Goal: Complete application form

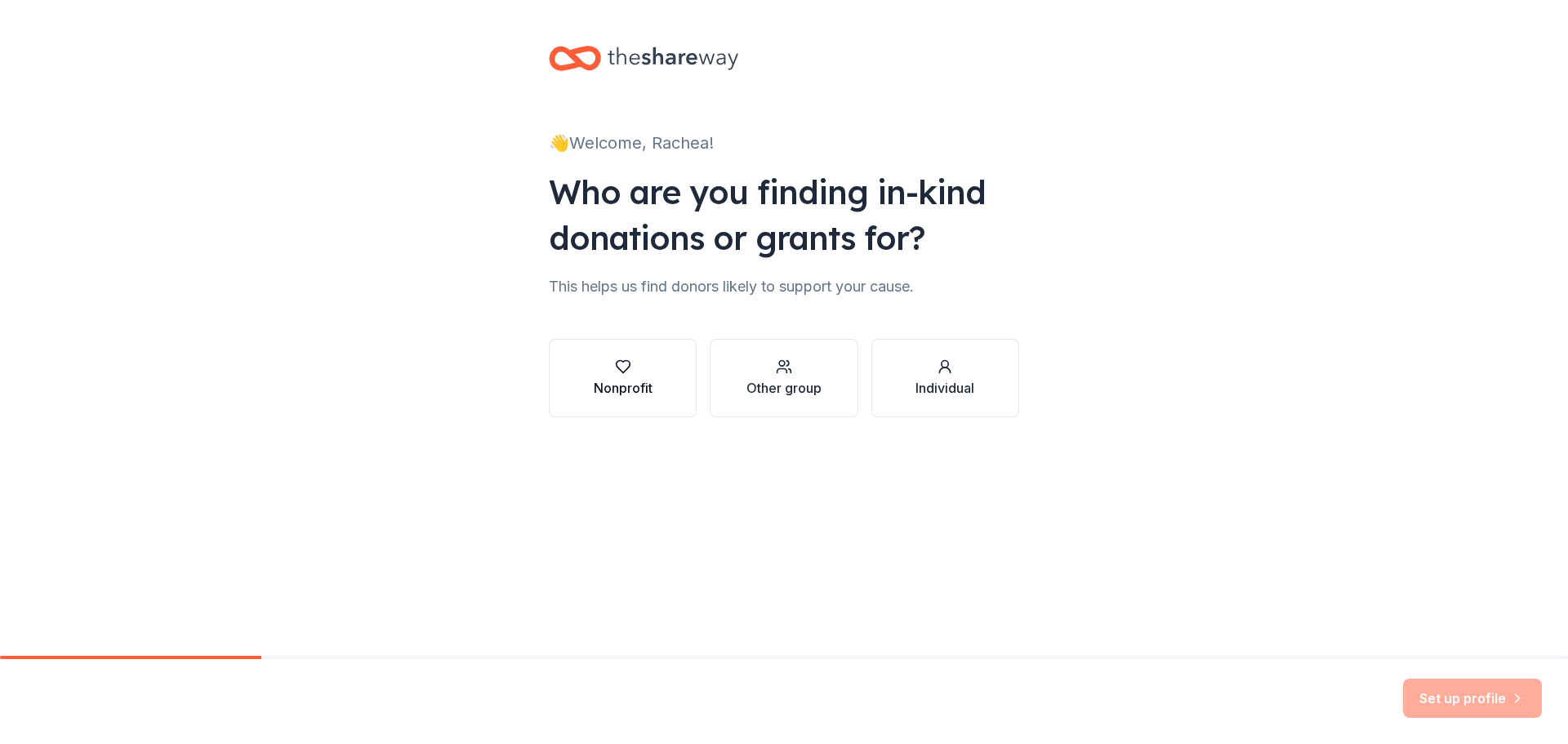
click at [627, 389] on div "Nonprofit" at bounding box center [623, 387] width 58 height 19
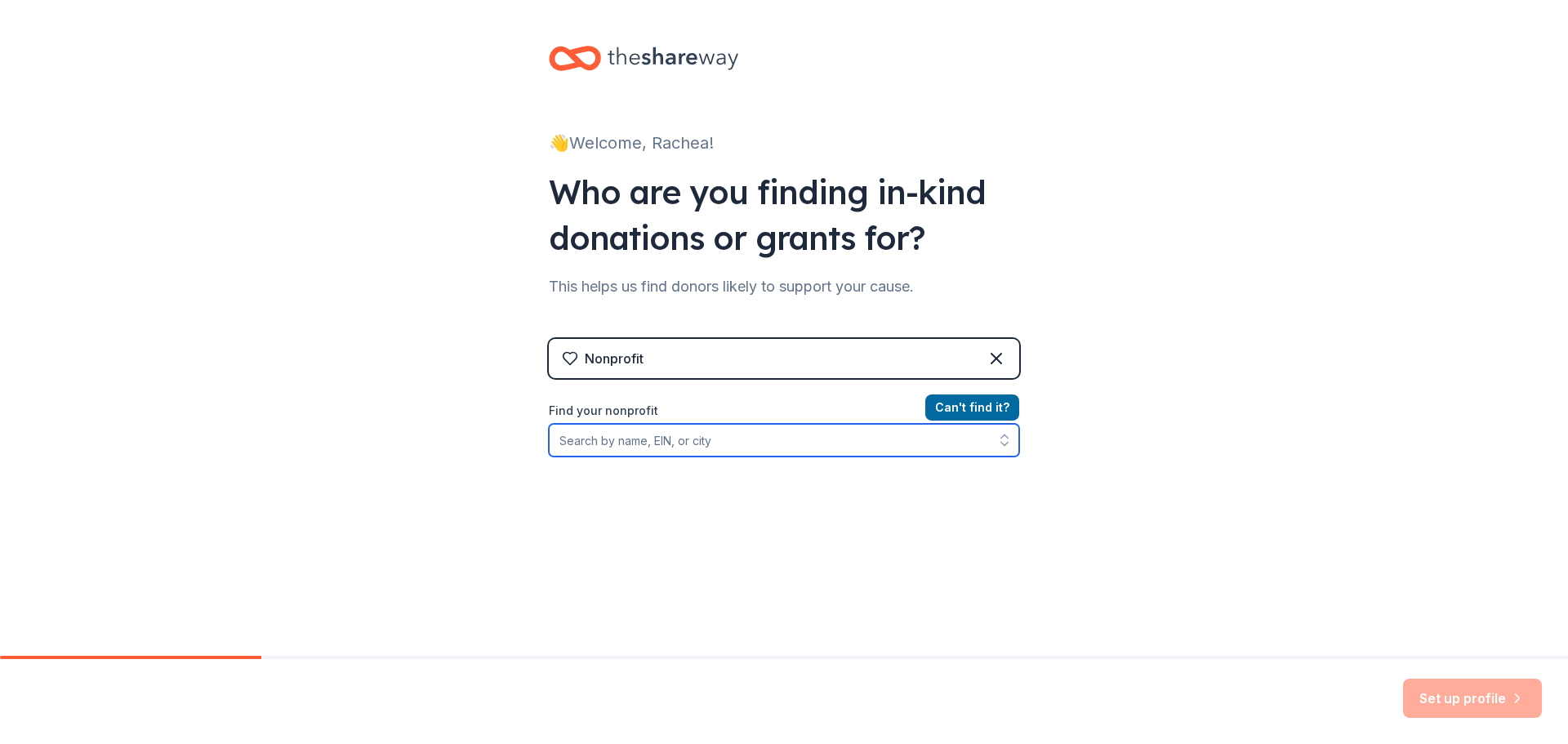
click at [825, 438] on input "Find your nonprofit" at bounding box center [784, 439] width 471 height 32
click at [992, 353] on icon at bounding box center [996, 358] width 19 height 19
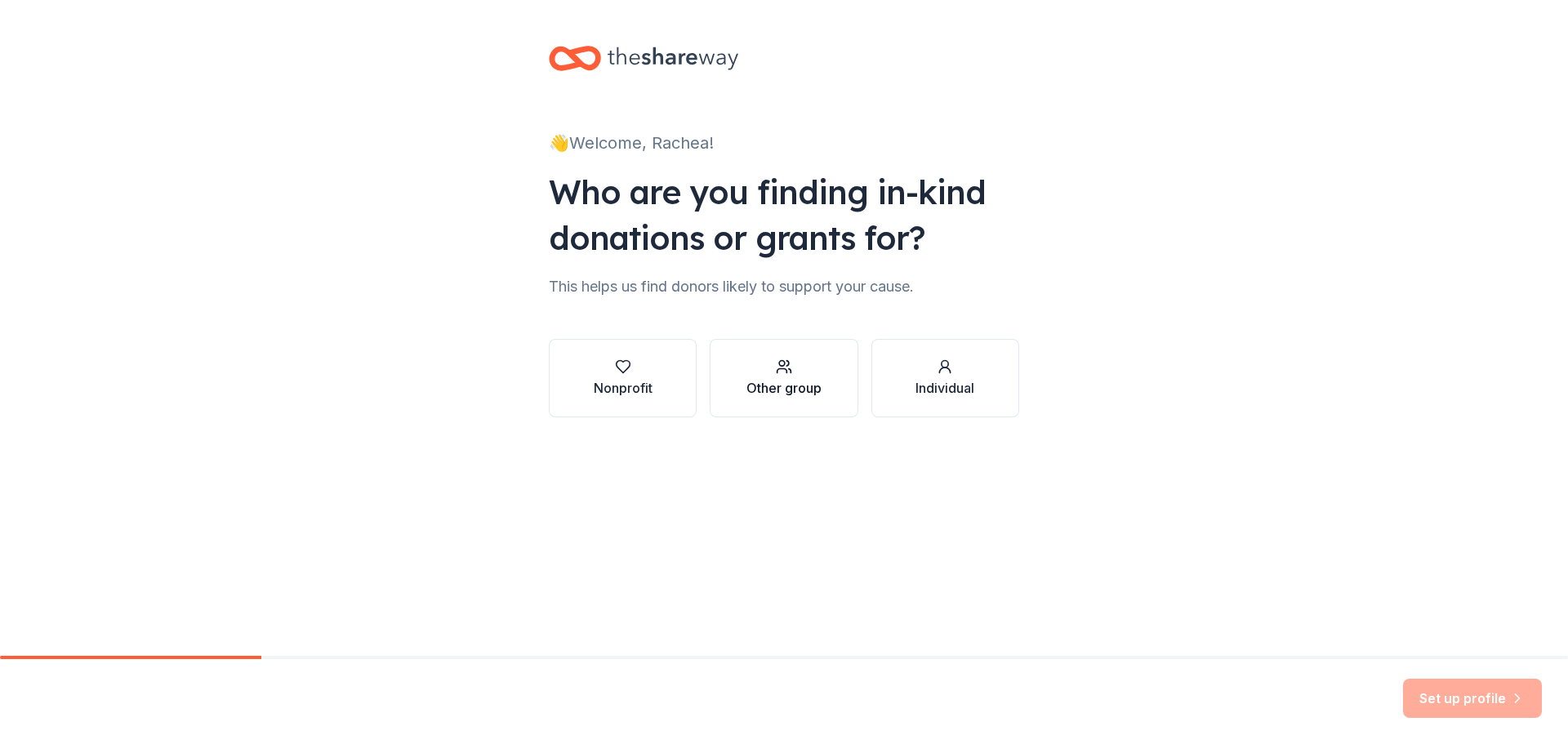
click at [781, 388] on div "Other group" at bounding box center [784, 387] width 75 height 19
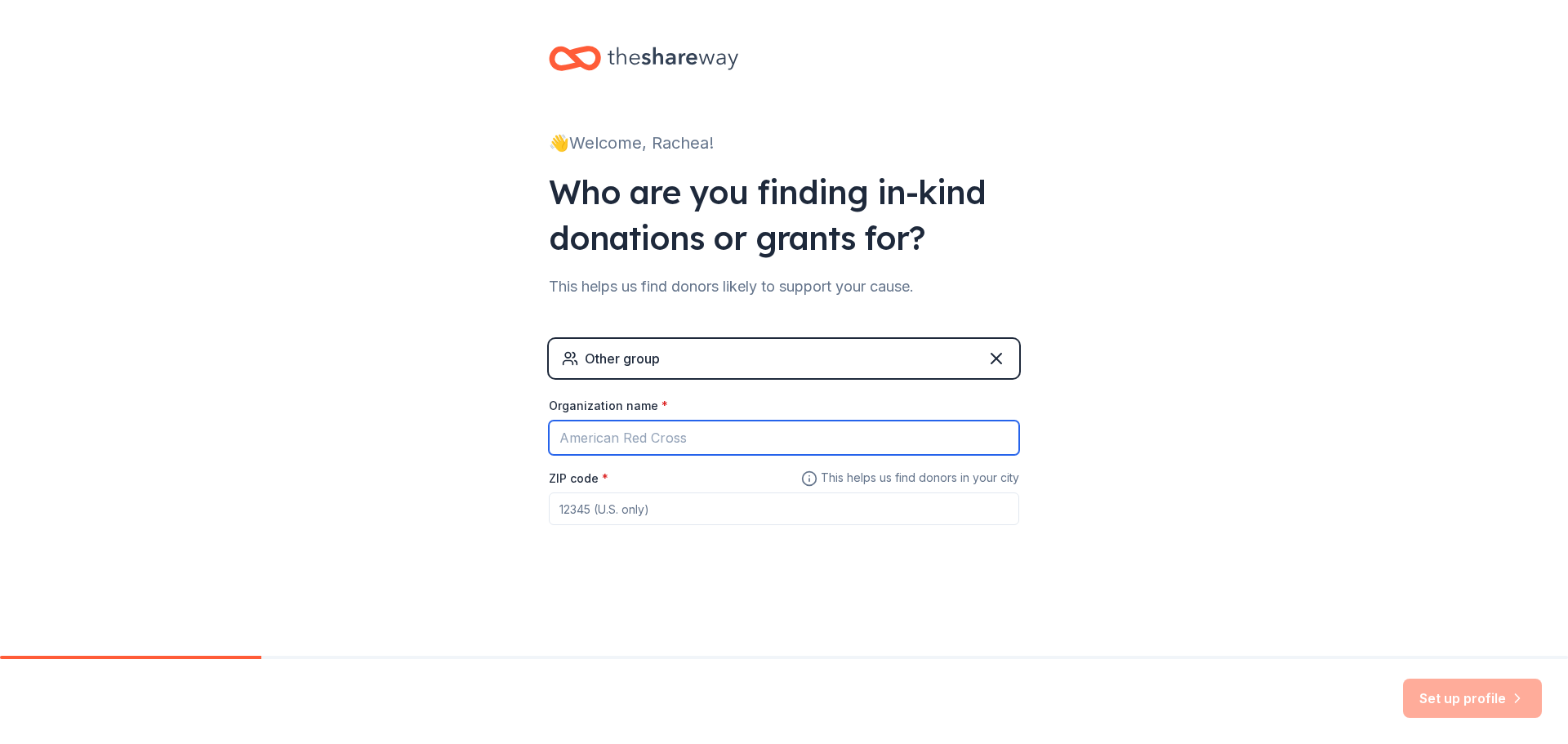
click at [765, 432] on input "Organization name *" at bounding box center [784, 437] width 471 height 34
click at [575, 437] on input "Apolostic" at bounding box center [784, 437] width 471 height 34
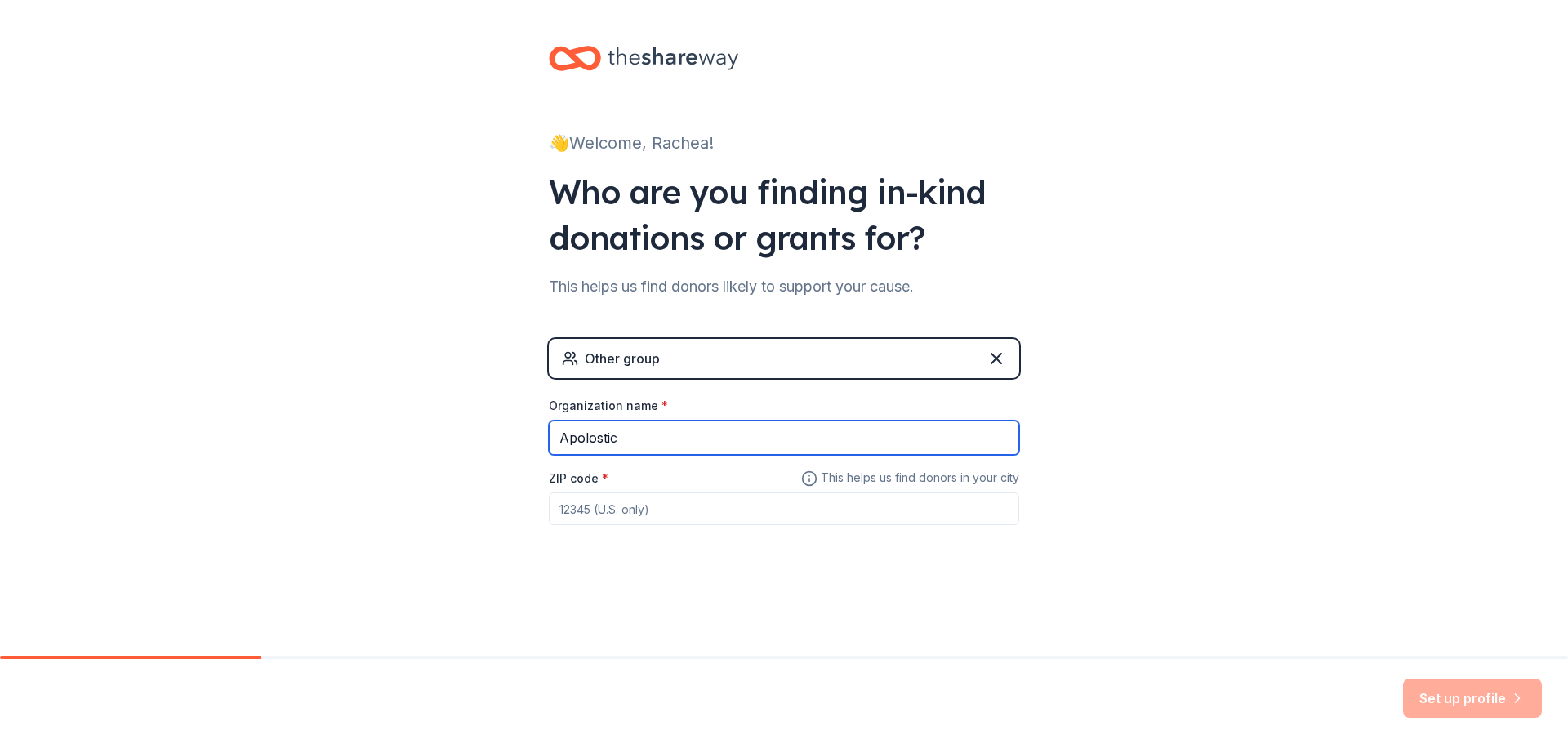
click at [575, 437] on input "Apolostic" at bounding box center [784, 437] width 471 height 34
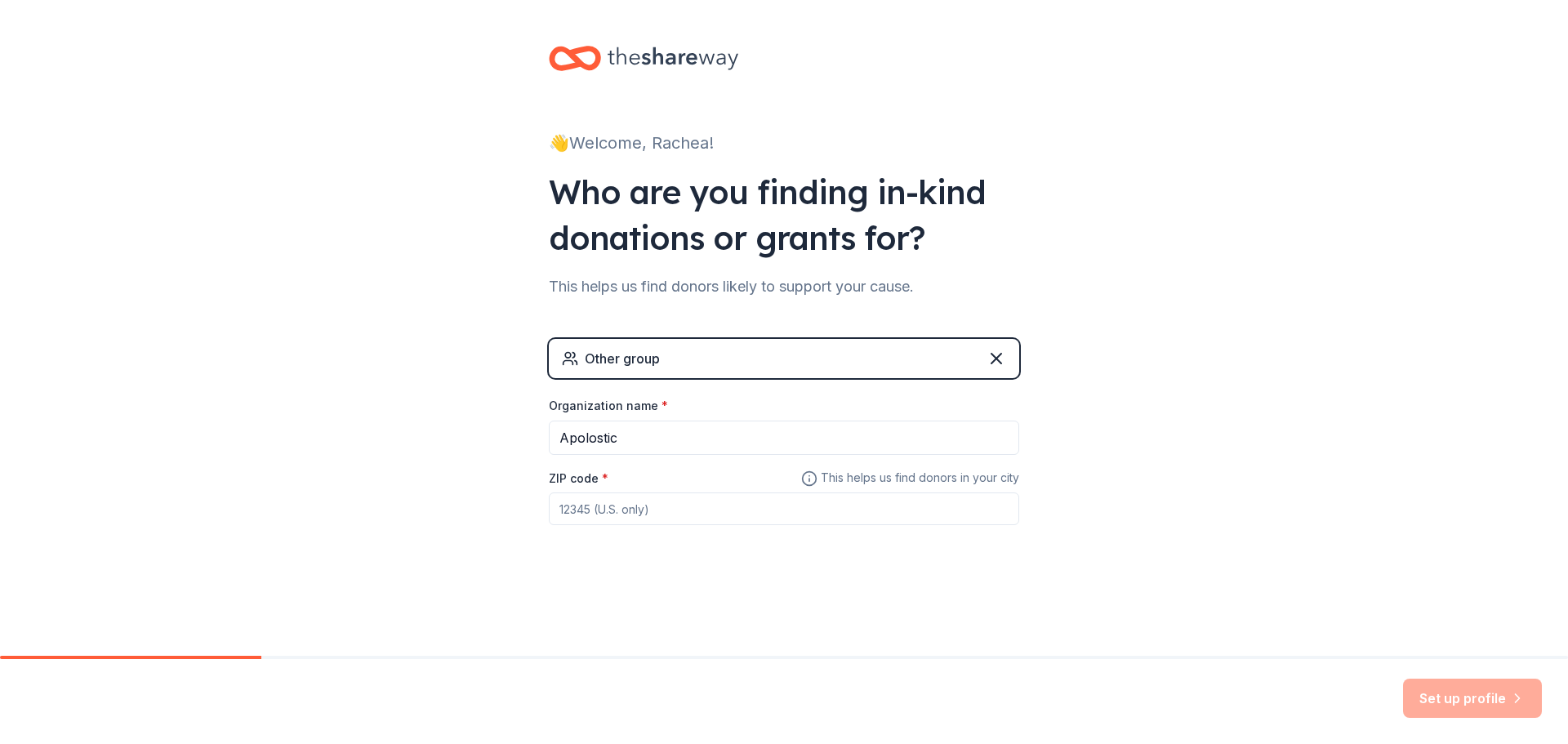
drag, startPoint x: 575, startPoint y: 437, endPoint x: 1132, endPoint y: 331, distance: 567.0
click at [1132, 331] on div "👋 Welcome, Rachea! Who are you finding in-kind donations or grants for? This he…" at bounding box center [784, 318] width 1568 height 637
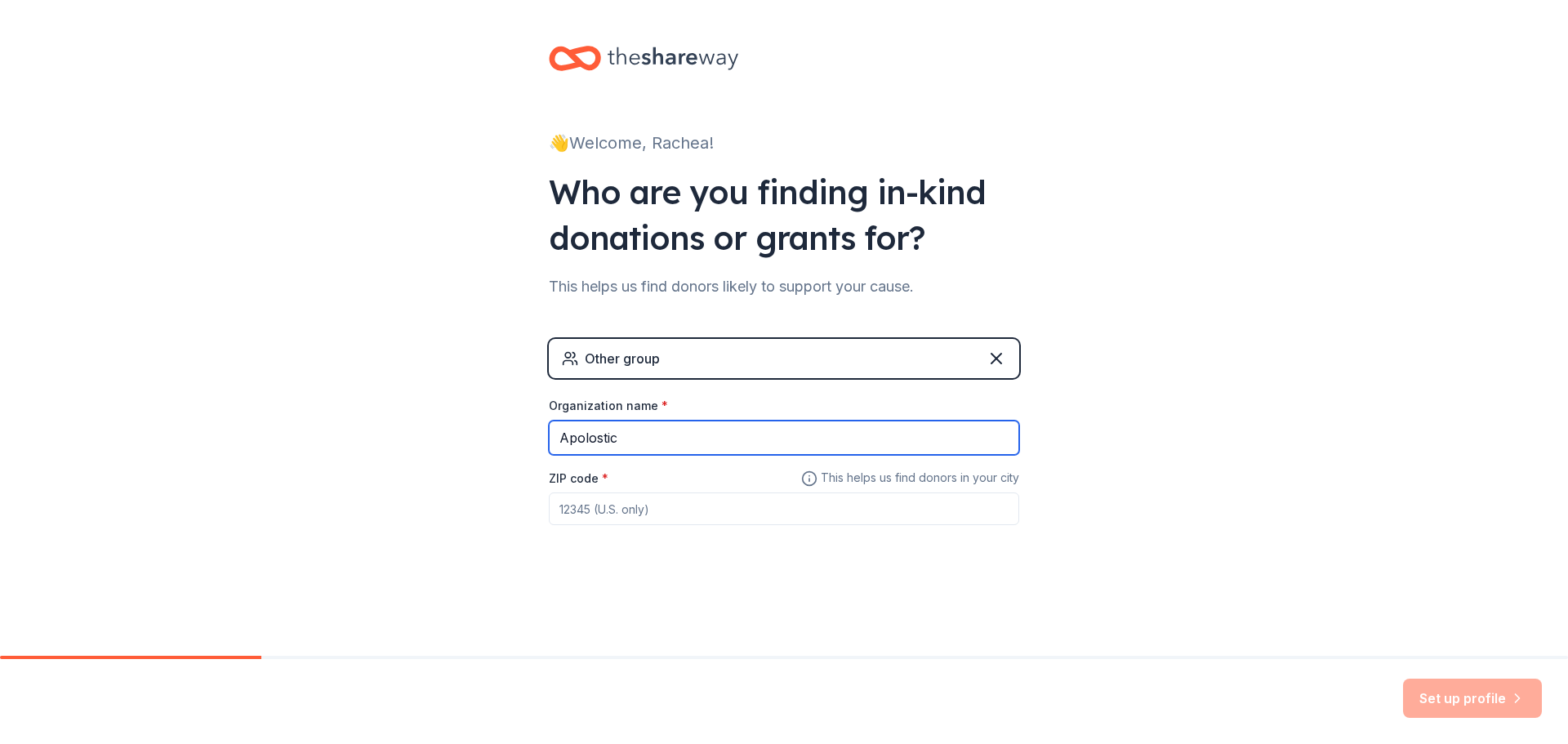
click at [582, 438] on input "Apolostic" at bounding box center [784, 437] width 471 height 34
type input "[DEMOGRAPHIC_DATA] Restoration Ministries"
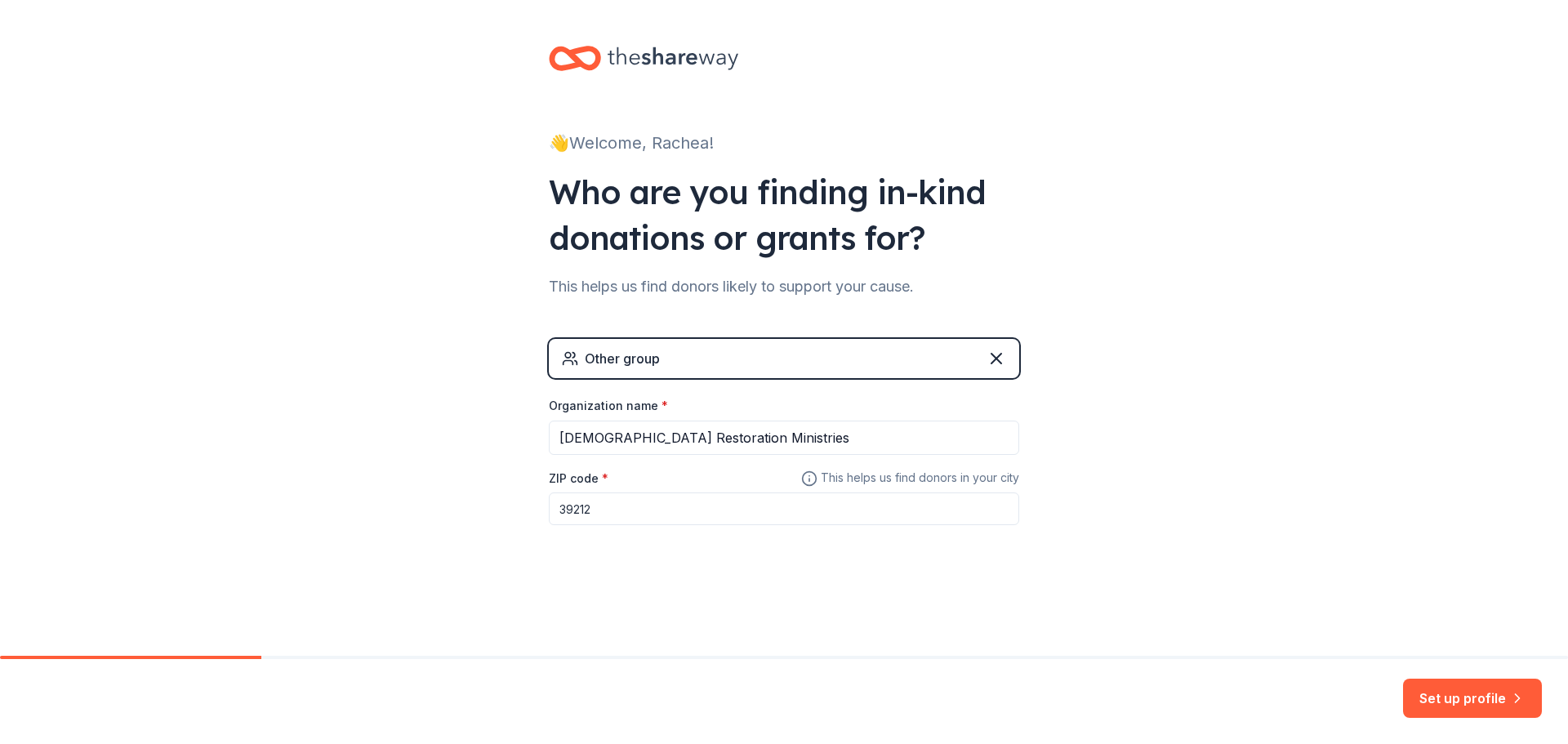
type input "39212"
